Goal: Check status: Check status

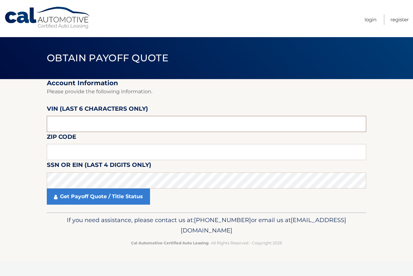
click at [113, 128] on input "text" at bounding box center [207, 124] width 320 height 16
type input "669942"
click at [83, 153] on input "text" at bounding box center [207, 152] width 320 height 16
type input "07074"
click at [141, 171] on label "SSN or EIN (last 4 digits only)" at bounding box center [99, 166] width 105 height 12
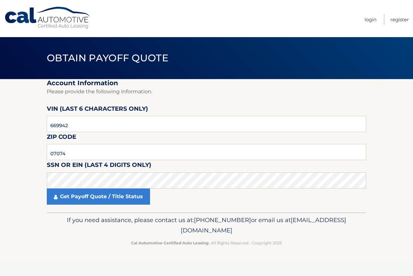
click at [128, 205] on fieldset "Account Information Please provide the following information. VIN (last 6 chara…" at bounding box center [207, 145] width 320 height 133
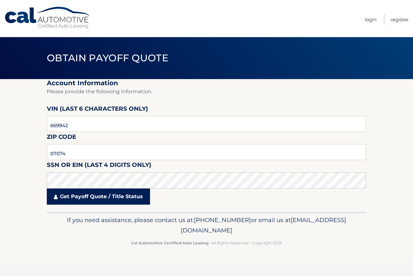
click at [128, 200] on link "Get Payoff Quote / Title Status" at bounding box center [98, 197] width 103 height 16
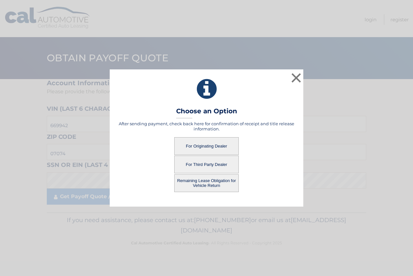
click at [206, 139] on button "For Originating Dealer" at bounding box center [206, 146] width 65 height 18
click at [206, 140] on button "For Originating Dealer" at bounding box center [206, 146] width 65 height 18
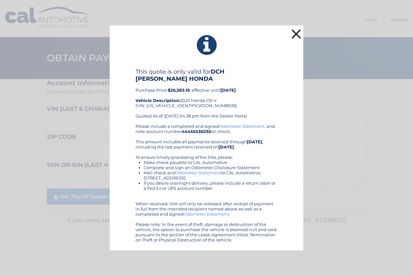
click at [298, 40] on button "×" at bounding box center [296, 33] width 13 height 13
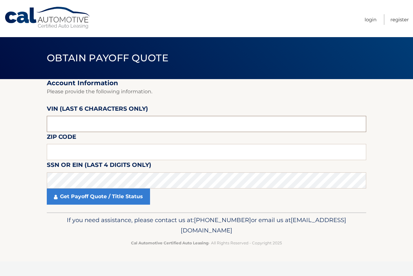
click at [95, 126] on input "text" at bounding box center [207, 124] width 320 height 16
type input "669942"
click at [124, 143] on fieldset "Account Information Please provide the following information. [PERSON_NAME] (la…" at bounding box center [207, 145] width 320 height 133
click at [124, 144] on input "text" at bounding box center [207, 152] width 320 height 16
type input "07074"
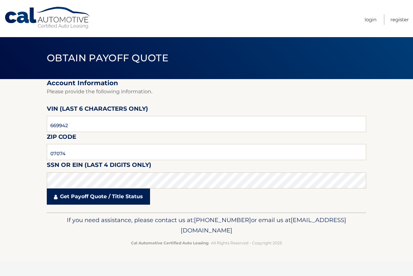
click at [111, 200] on link "Get Payoff Quote / Title Status" at bounding box center [98, 197] width 103 height 16
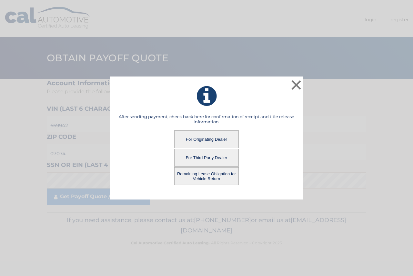
click at [202, 133] on button "For Originating Dealer" at bounding box center [206, 139] width 65 height 18
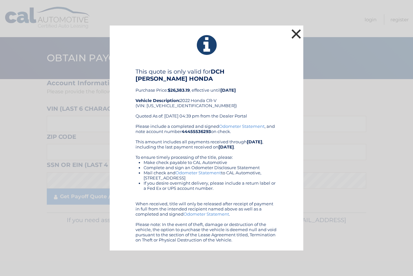
click at [294, 37] on button "×" at bounding box center [296, 33] width 13 height 13
